Goal: Information Seeking & Learning: Learn about a topic

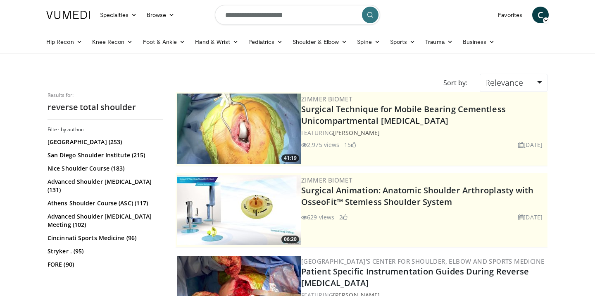
scroll to position [743, 0]
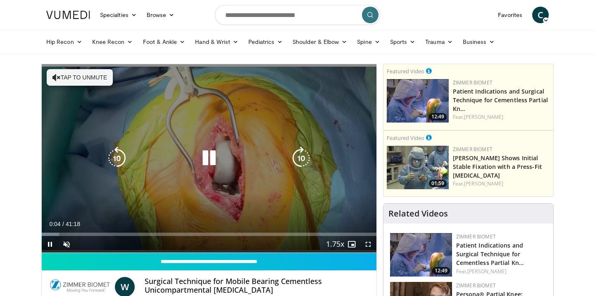
click at [215, 154] on icon "Video Player" at bounding box center [209, 157] width 23 height 23
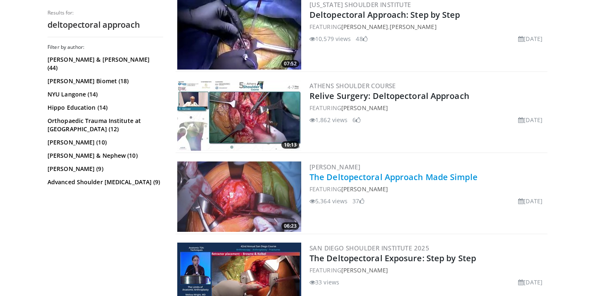
scroll to position [426, 0]
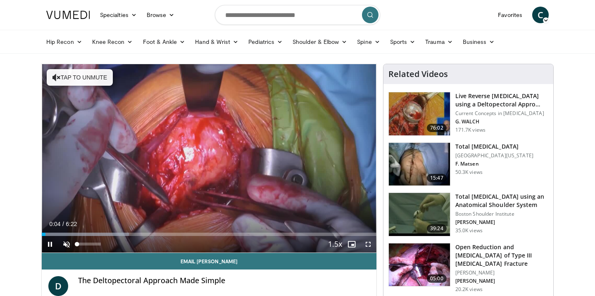
click at [70, 242] on span "Video Player" at bounding box center [66, 244] width 17 height 17
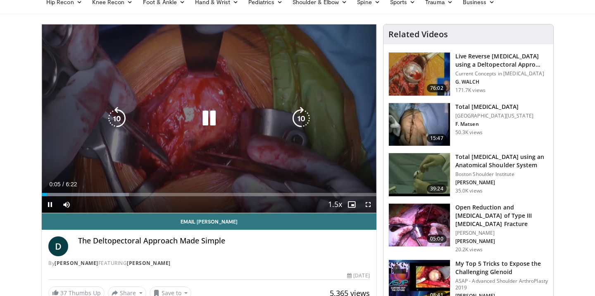
scroll to position [60, 0]
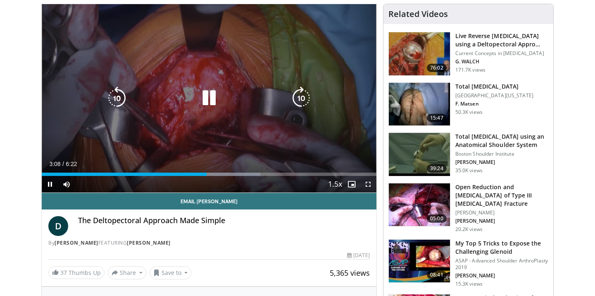
click at [222, 107] on div "10 seconds Tap to unmute" at bounding box center [209, 98] width 335 height 188
click at [272, 149] on div "10 seconds Tap to unmute" at bounding box center [209, 98] width 335 height 188
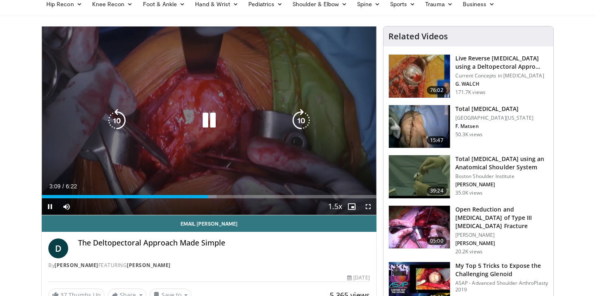
scroll to position [37, 0]
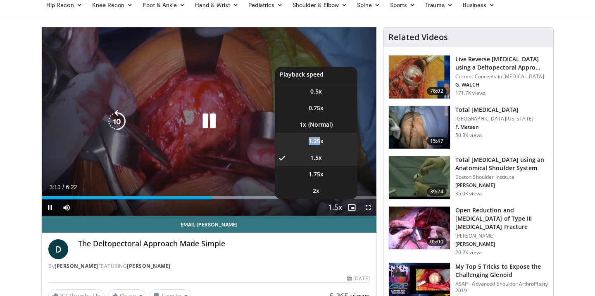
click at [319, 137] on li "1.25x" at bounding box center [316, 141] width 83 height 17
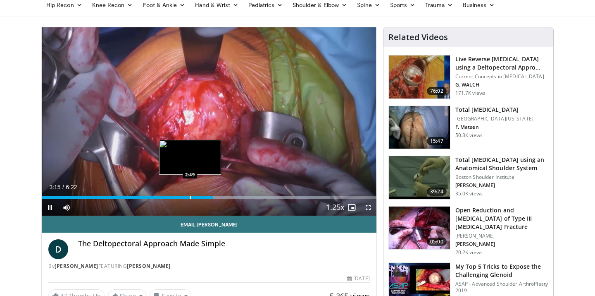
click at [190, 194] on div "Loaded : 86.21% 3:15 2:49" at bounding box center [209, 195] width 335 height 8
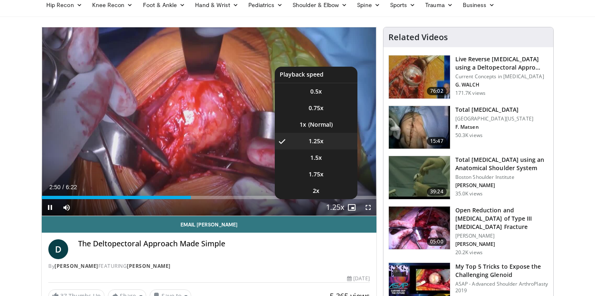
click at [331, 205] on span "Video Player" at bounding box center [335, 207] width 12 height 17
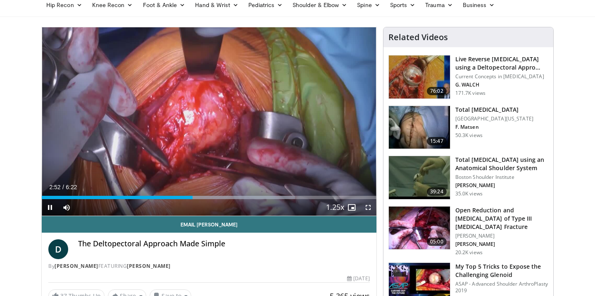
click at [344, 208] on span "Video Player" at bounding box center [352, 207] width 17 height 17
click at [347, 207] on span "Video Player" at bounding box center [352, 207] width 17 height 17
click at [343, 210] on button "Playback Rate" at bounding box center [335, 207] width 17 height 17
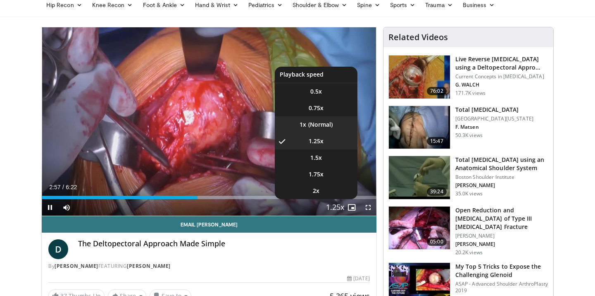
click at [321, 125] on li "1x" at bounding box center [316, 124] width 83 height 17
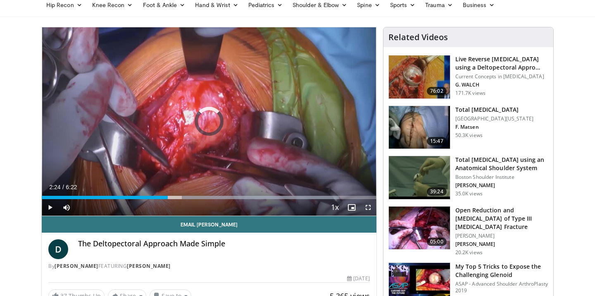
click at [168, 195] on div "Loaded : 88.83% 2:24 2:24" at bounding box center [209, 195] width 335 height 8
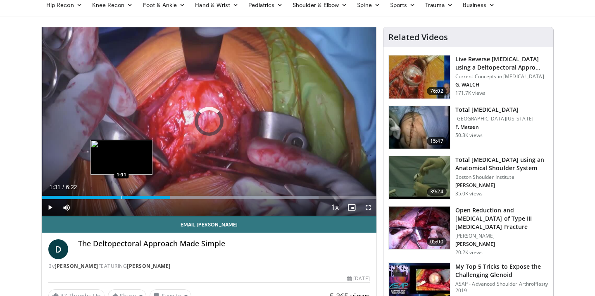
click at [122, 197] on div "Progress Bar" at bounding box center [122, 197] width 1 height 3
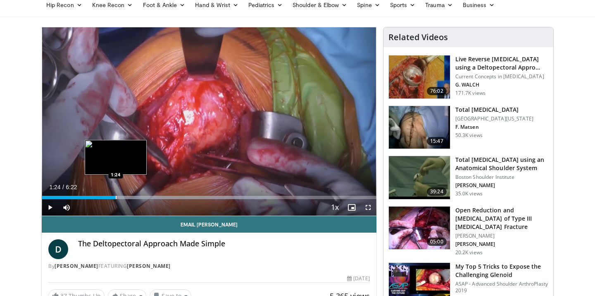
click at [116, 198] on div "Progress Bar" at bounding box center [116, 197] width 1 height 3
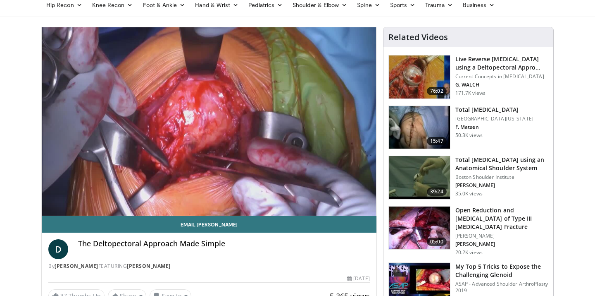
click at [273, 248] on div "The Deltopectoral Approach Made Simple" at bounding box center [224, 249] width 292 height 20
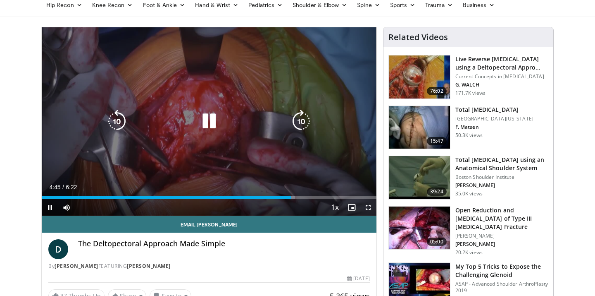
click at [324, 92] on div "10 seconds Tap to unmute" at bounding box center [209, 121] width 335 height 188
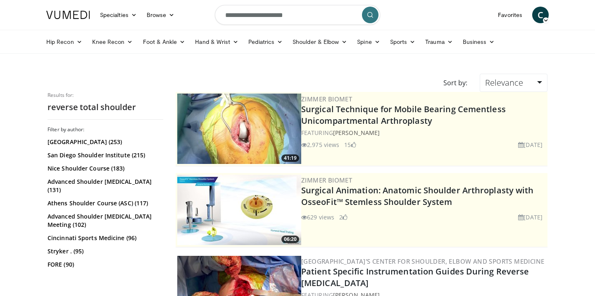
scroll to position [743, 0]
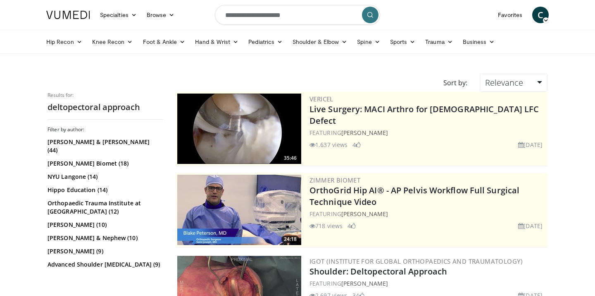
scroll to position [426, 0]
